Goal: Navigation & Orientation: Find specific page/section

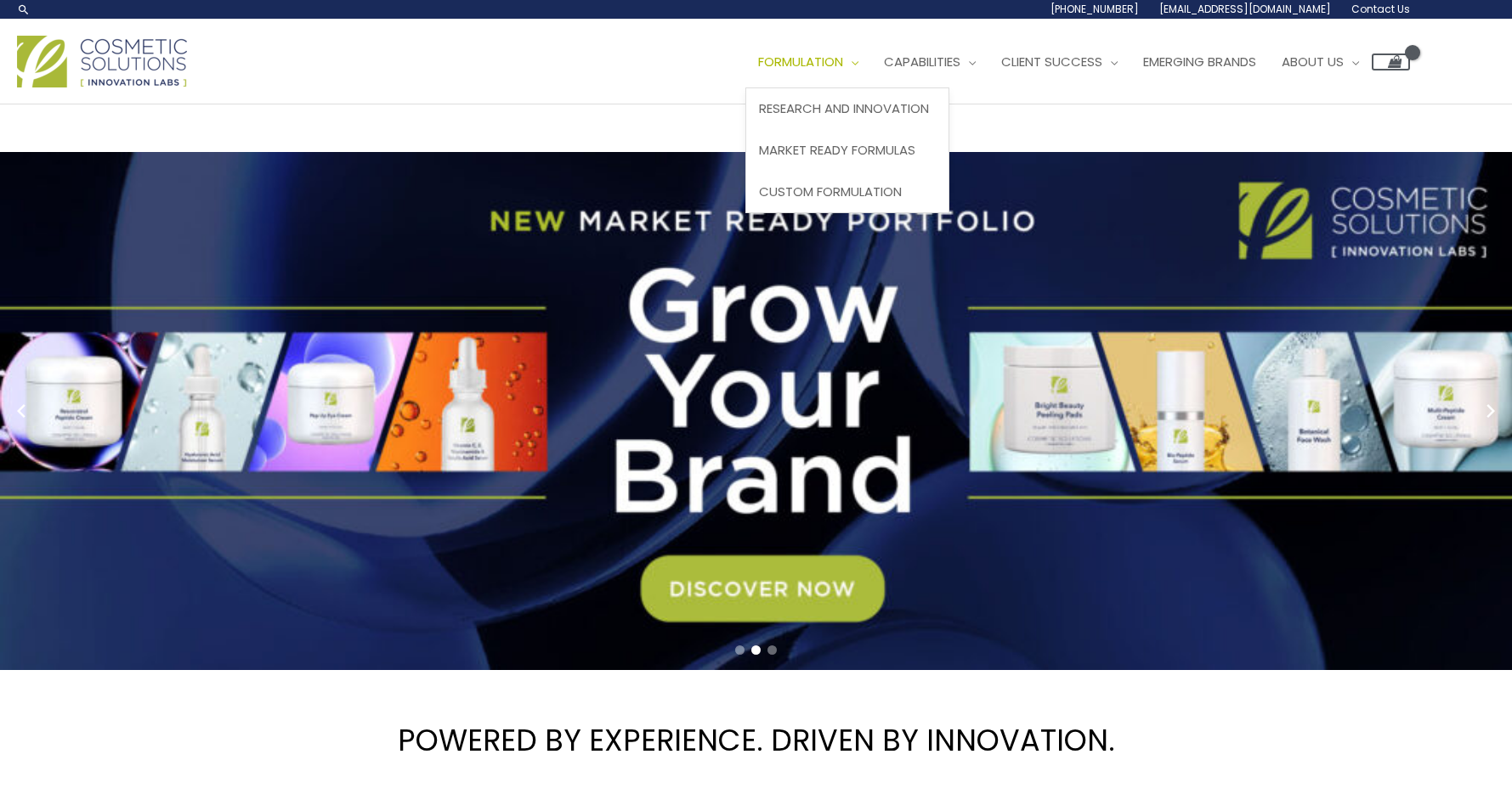
scroll to position [0, 1]
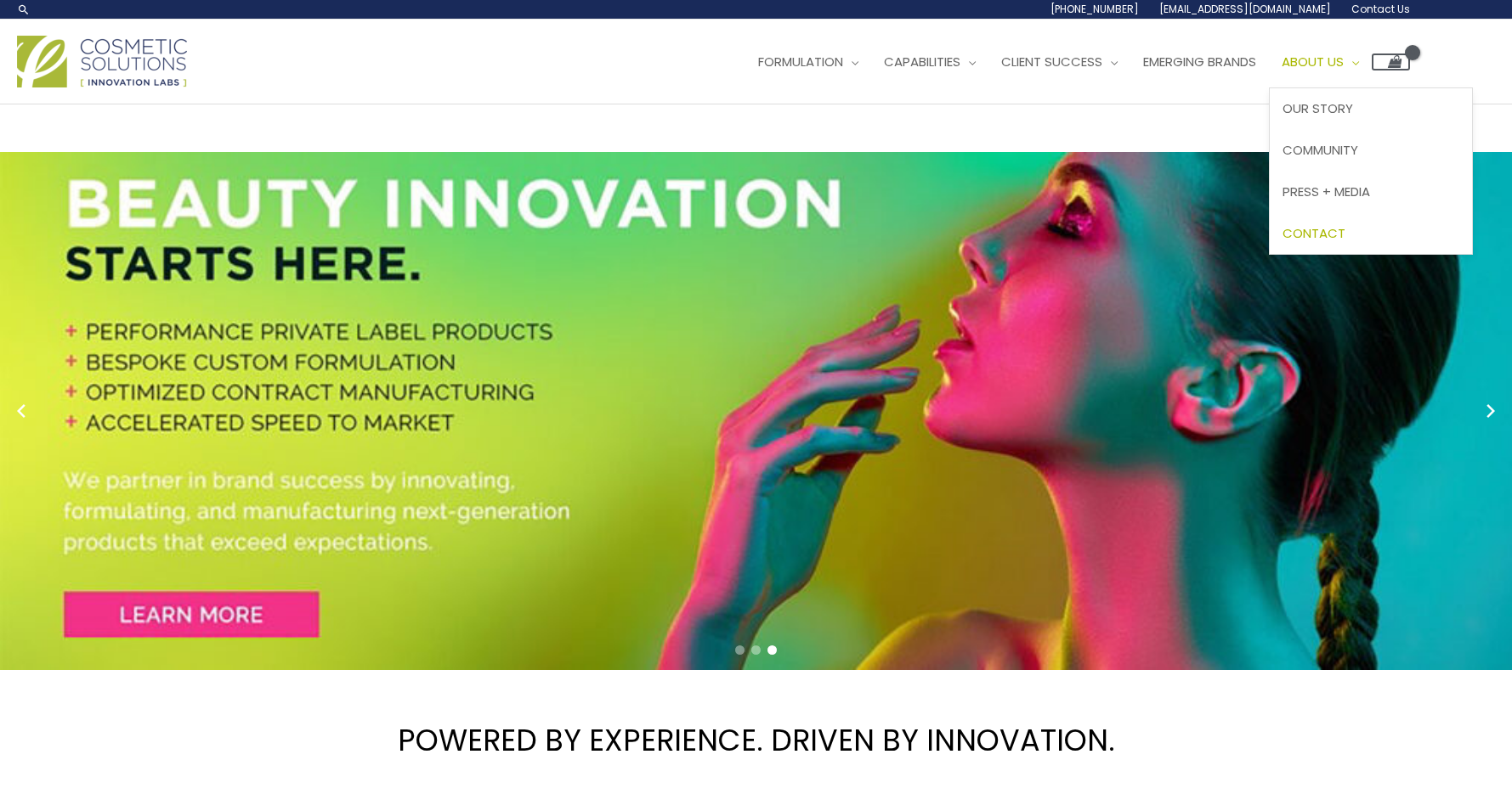
click at [1345, 228] on span "Contact" at bounding box center [1314, 233] width 63 height 18
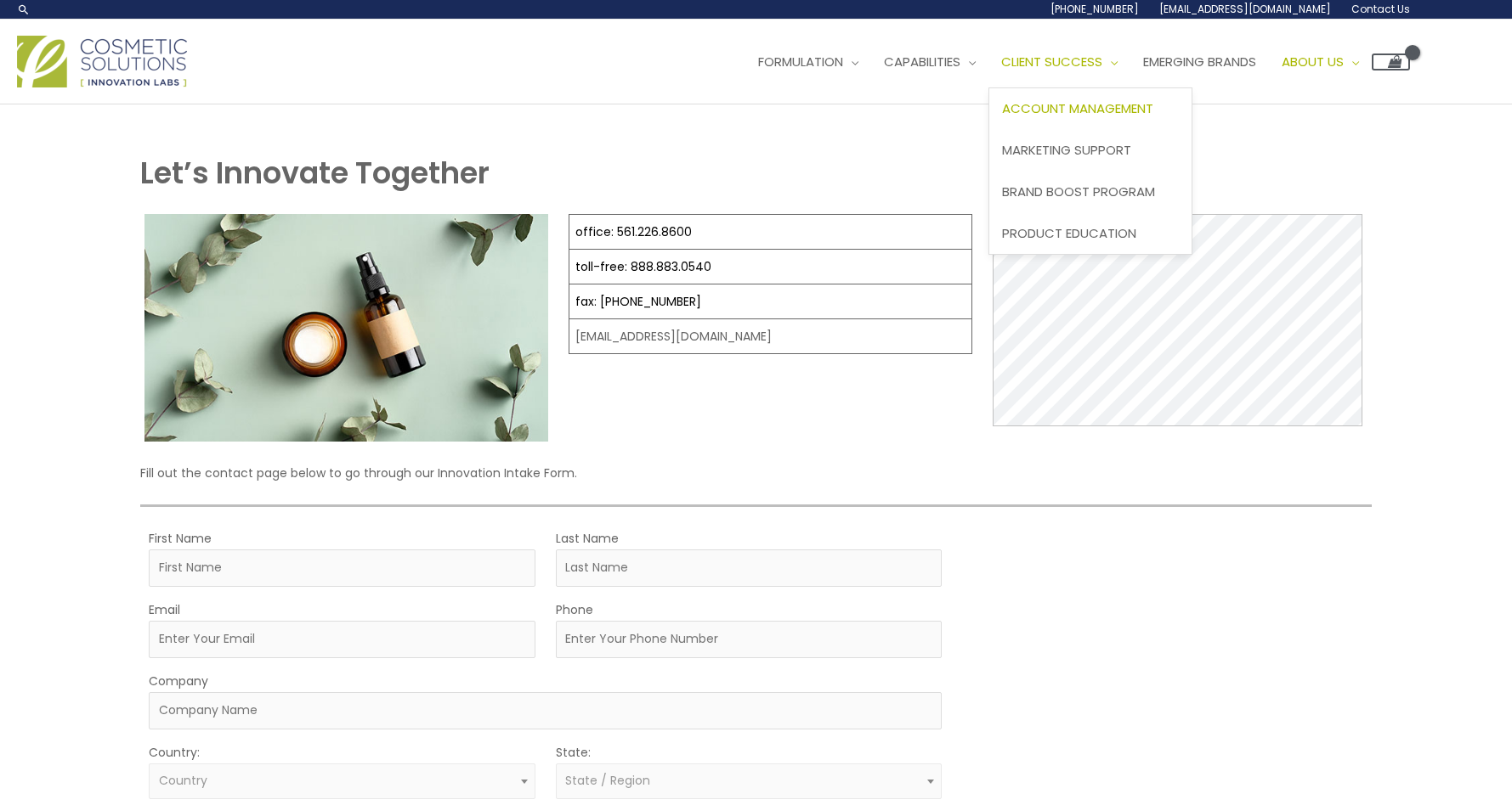
click at [1082, 113] on span "Account Management" at bounding box center [1077, 108] width 152 height 18
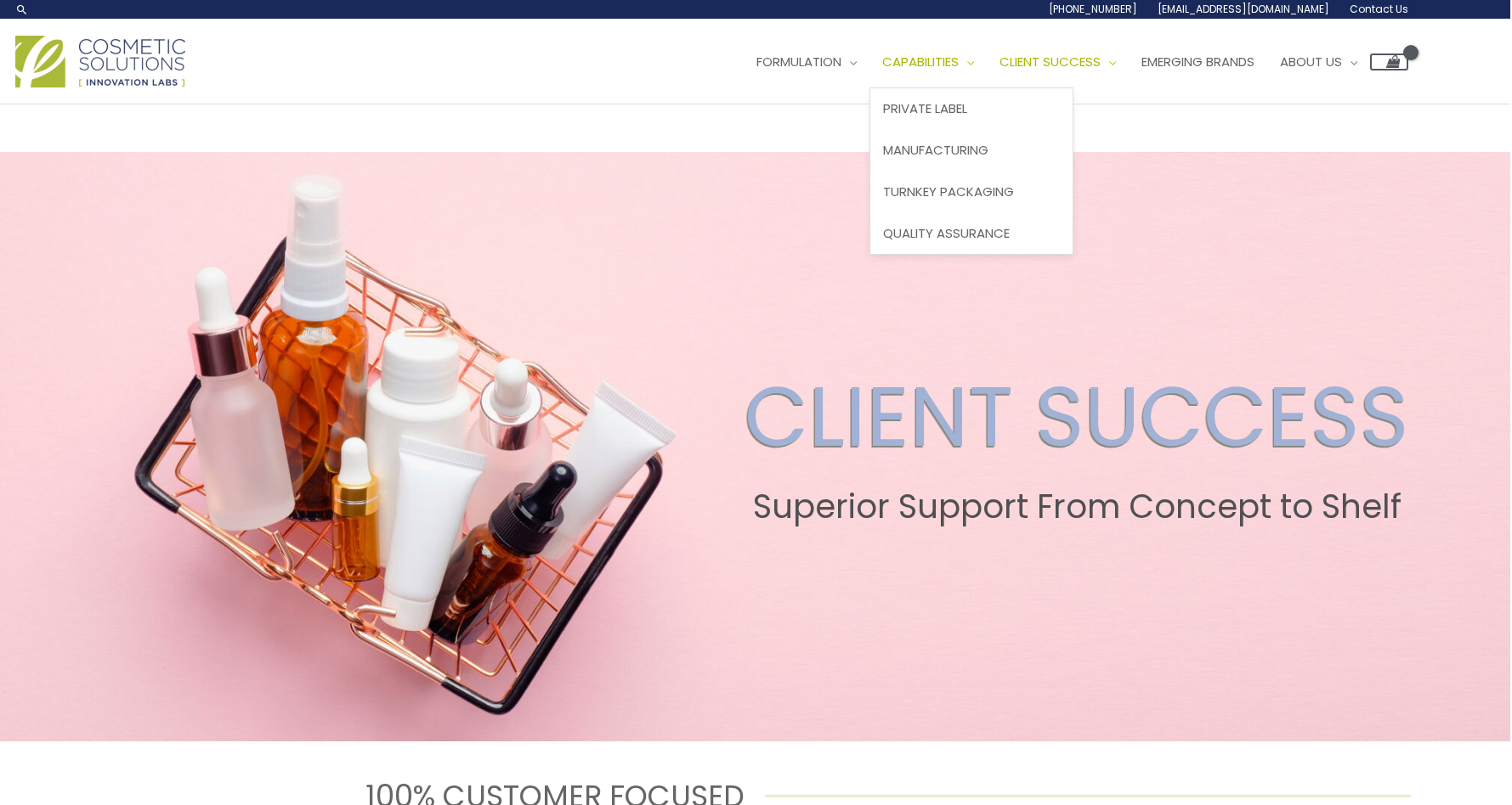
scroll to position [0, 2]
click at [973, 56] on span "Site Navigation" at bounding box center [967, 61] width 16 height 18
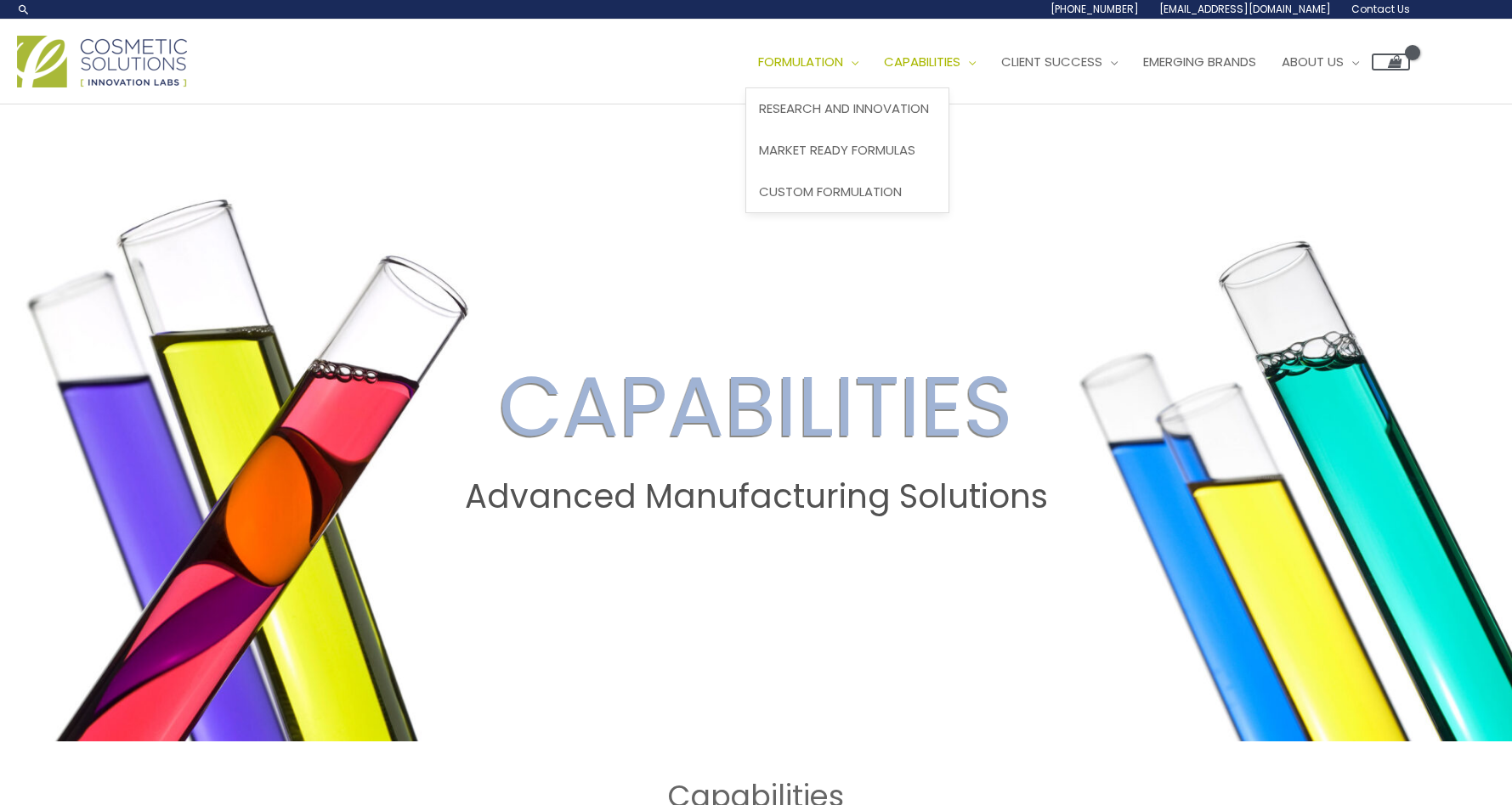
click at [863, 59] on link "Formulation" at bounding box center [807, 62] width 125 height 51
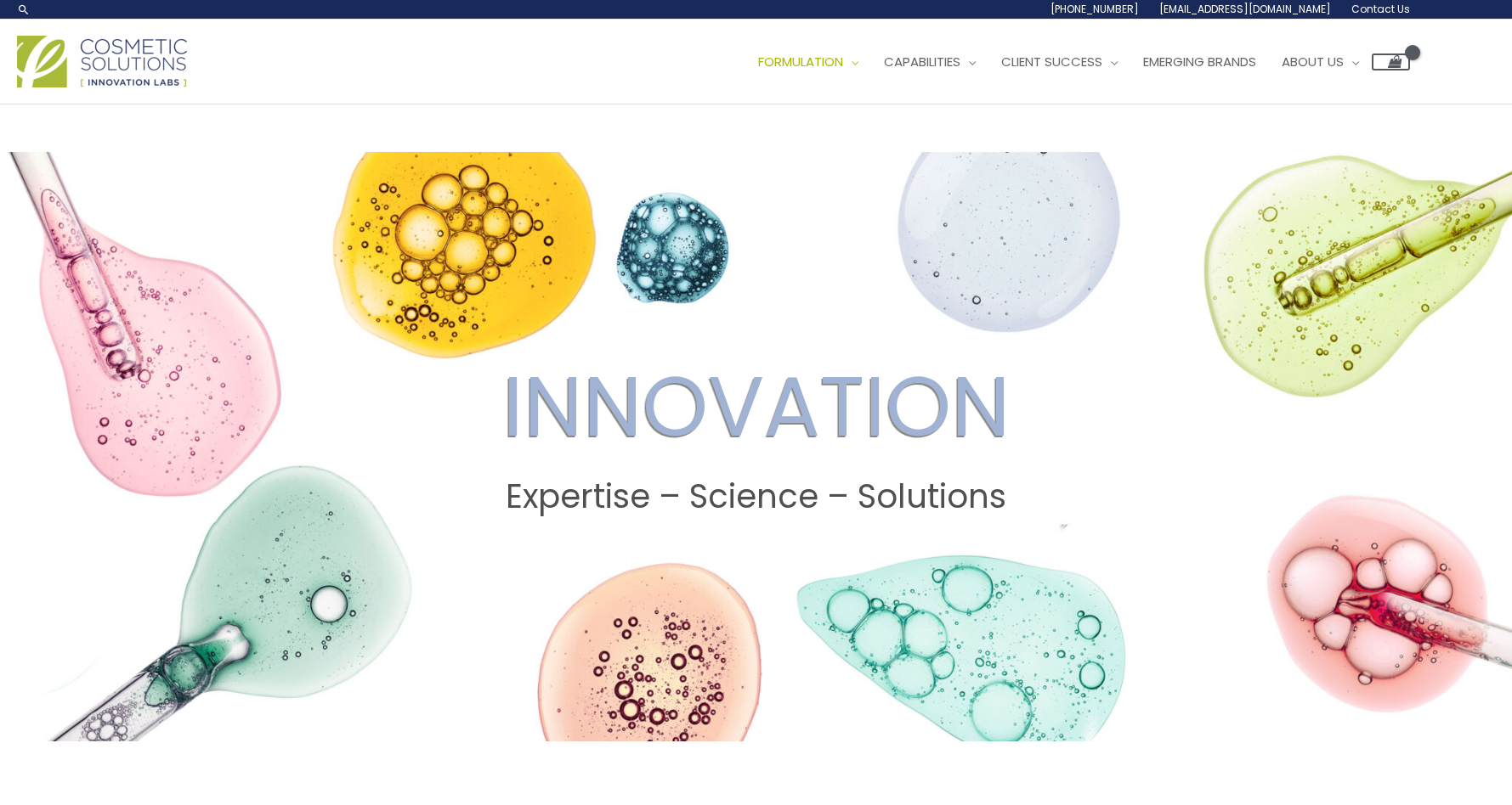
click at [843, 59] on span "Formulation" at bounding box center [800, 61] width 85 height 18
click at [79, 59] on img at bounding box center [101, 61] width 170 height 52
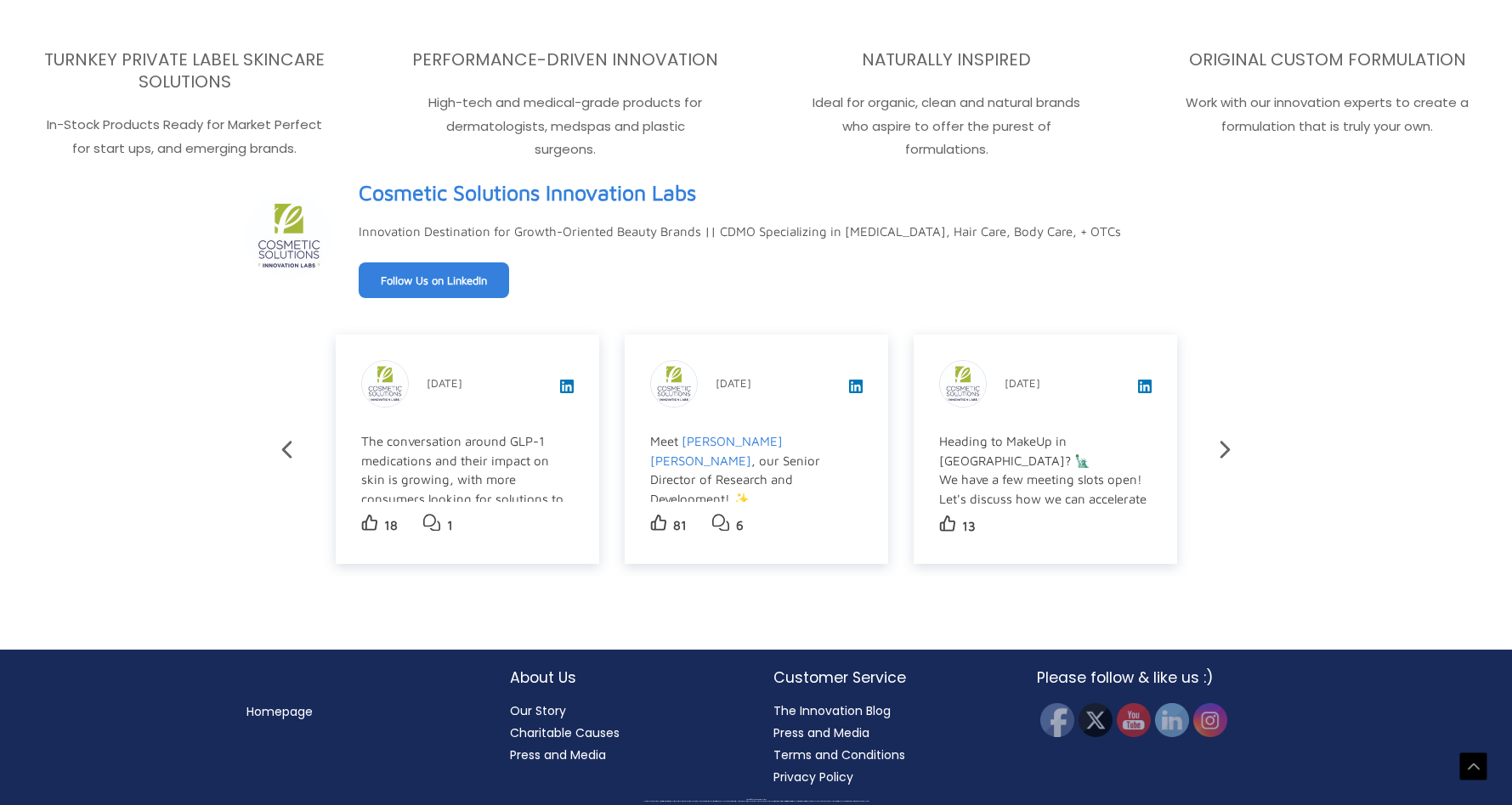
scroll to position [2924, 3]
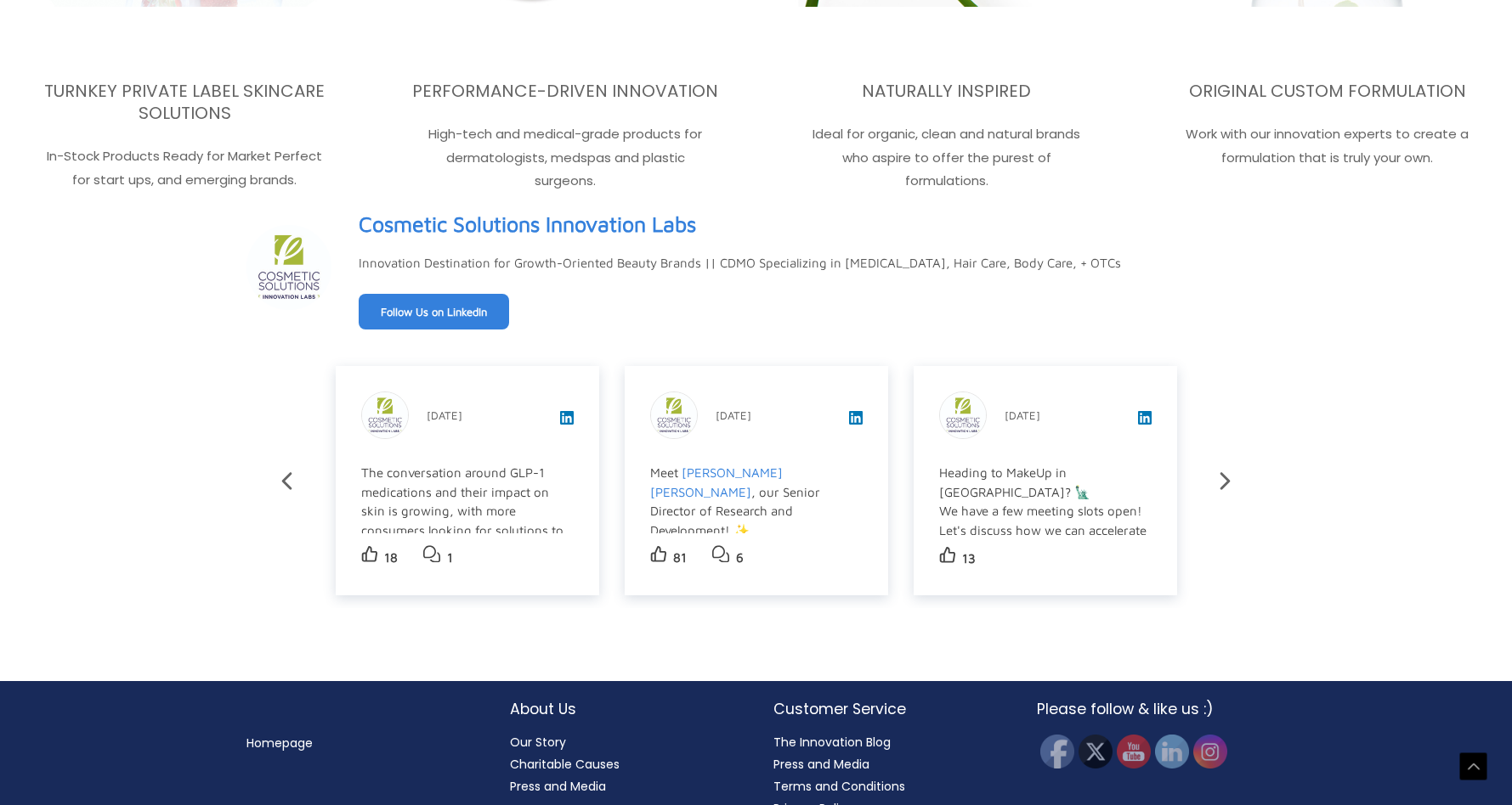
click at [480, 305] on link "Follow Us on LinkedIn" at bounding box center [434, 311] width 151 height 36
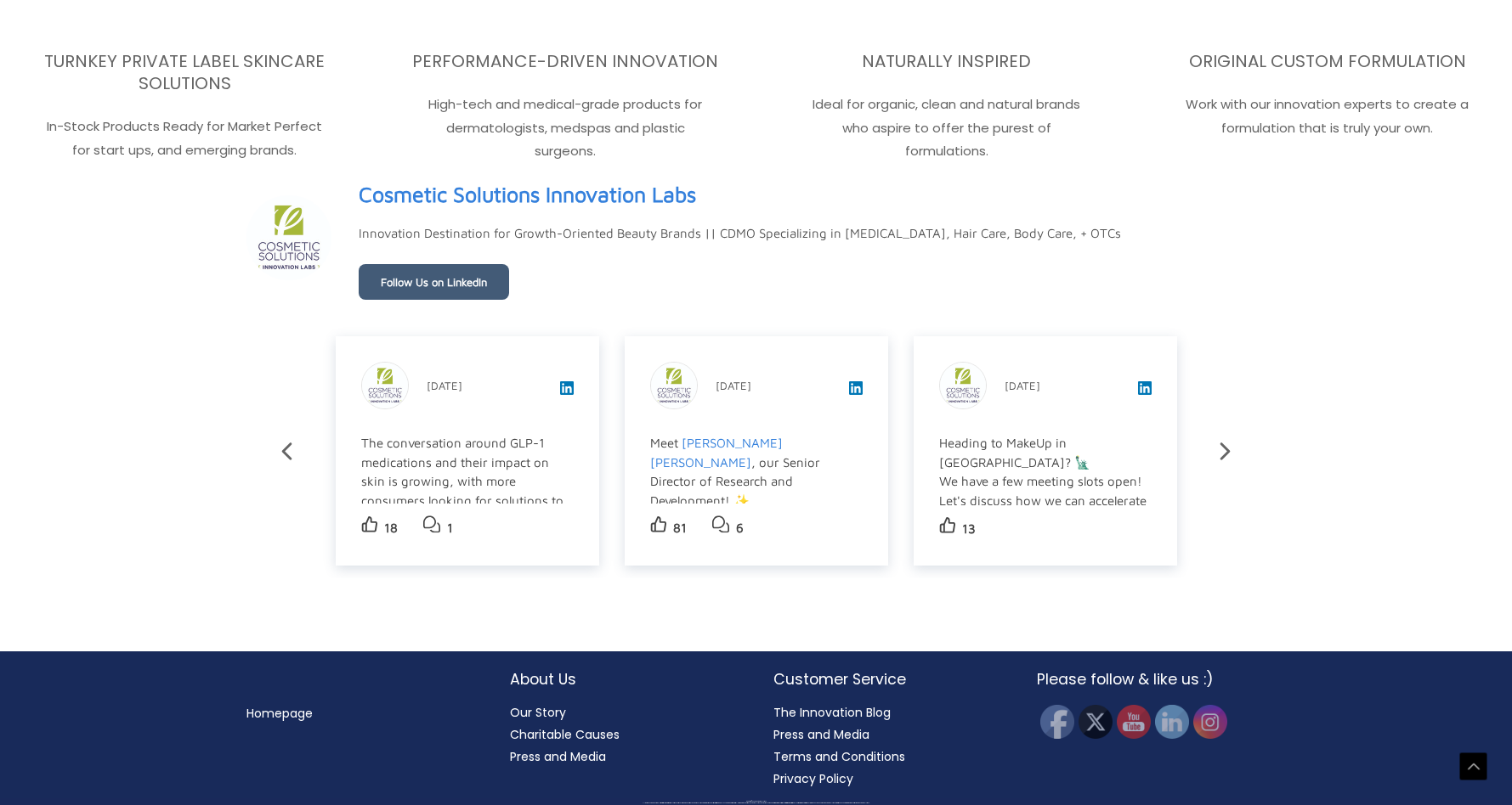
scroll to position [2698, 3]
